Goal: Navigation & Orientation: Find specific page/section

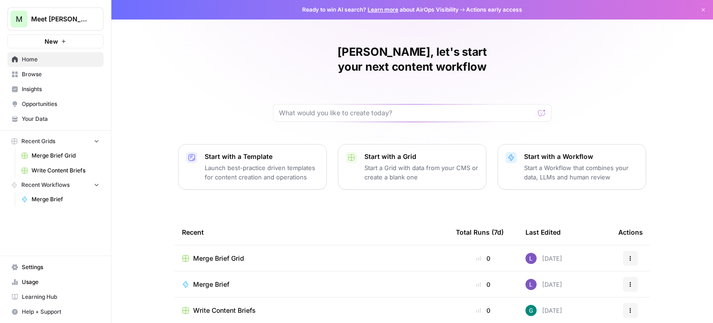
click at [36, 283] on span "Usage" at bounding box center [61, 282] width 78 height 8
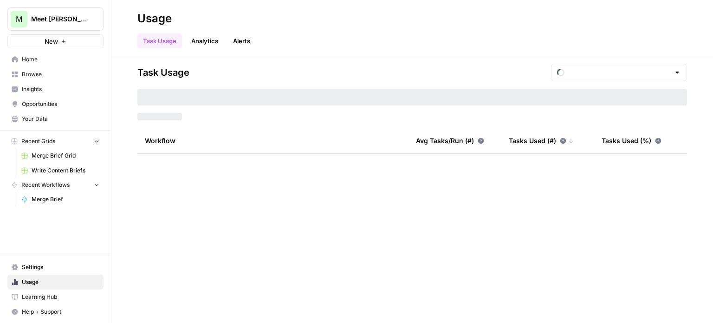
type input "September Included Tasks"
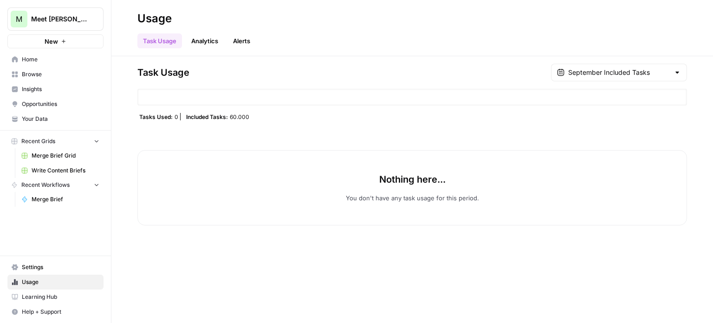
click at [200, 39] on link "Analytics" at bounding box center [205, 40] width 38 height 15
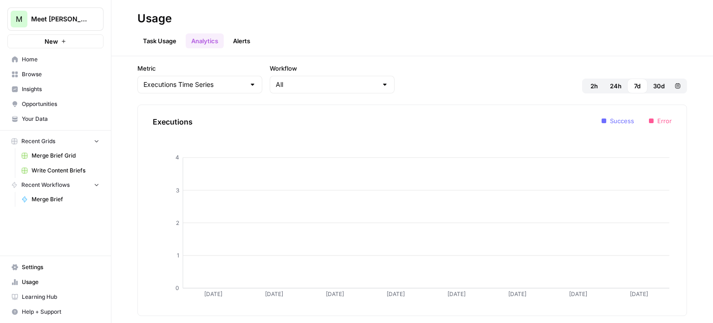
click at [249, 41] on button "Alerts" at bounding box center [242, 40] width 28 height 15
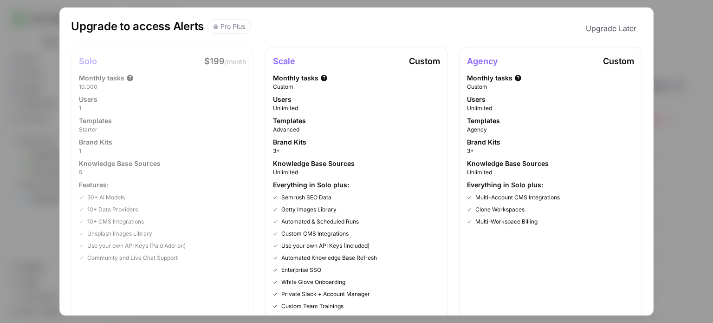
click at [28, 168] on div "Upgrade to access Alerts Pro Plus Upgrade Later Solo $199 /month Monthly tasks …" at bounding box center [356, 161] width 713 height 323
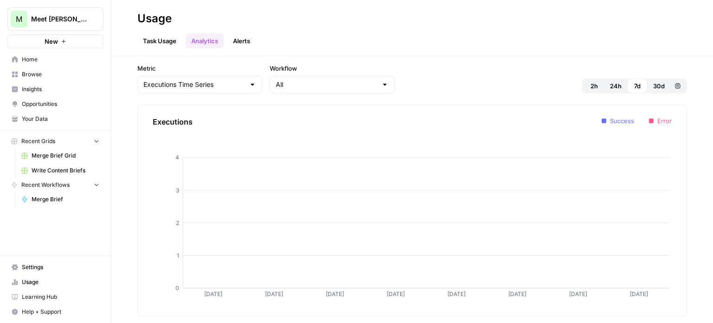
click at [41, 57] on span "Home" at bounding box center [61, 59] width 78 height 8
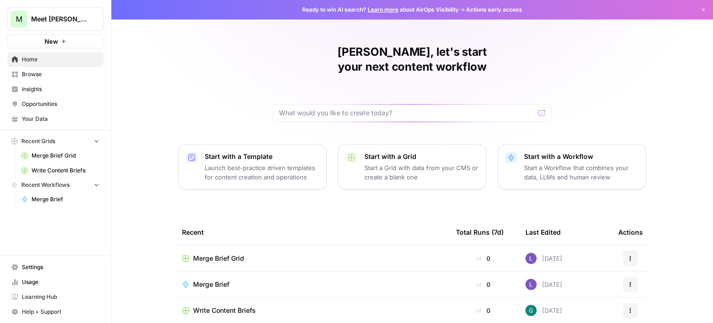
click at [37, 269] on span "Settings" at bounding box center [61, 267] width 78 height 8
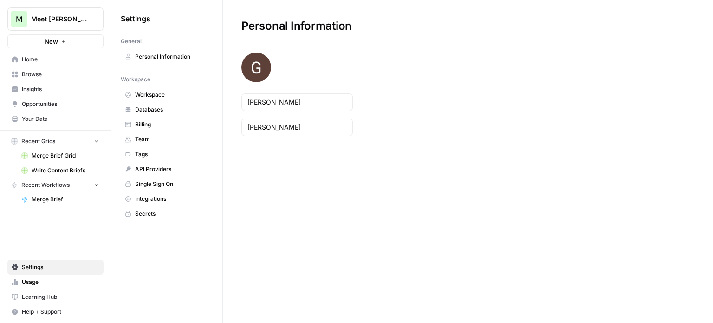
click at [153, 138] on span "Team" at bounding box center [172, 139] width 74 height 8
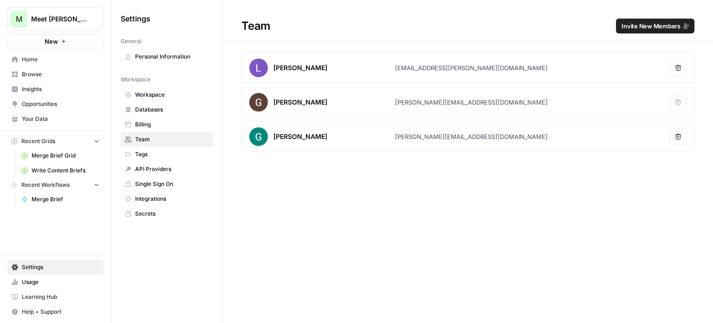
click at [41, 60] on span "Home" at bounding box center [61, 59] width 78 height 8
